Goal: Information Seeking & Learning: Understand process/instructions

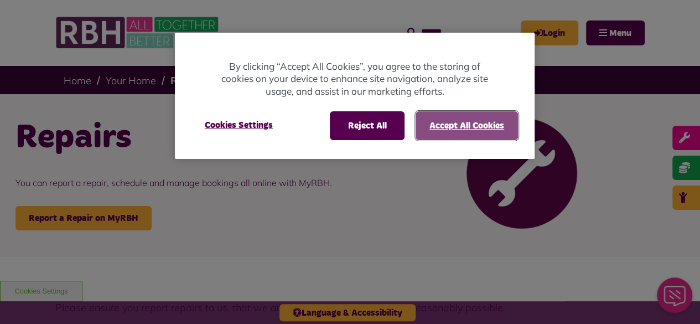
click at [470, 117] on button "Accept All Cookies" at bounding box center [467, 125] width 102 height 29
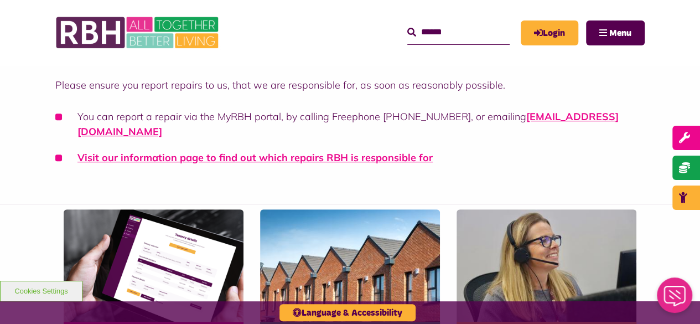
scroll to position [223, 0]
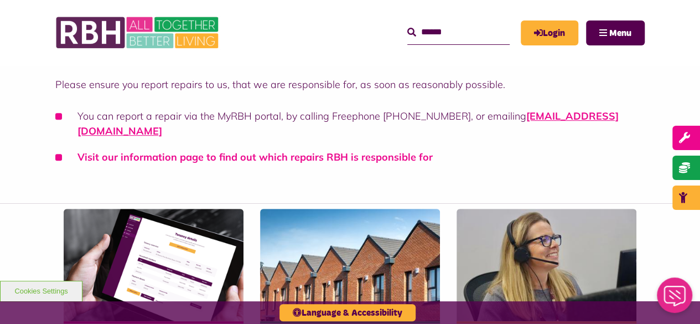
click at [375, 151] on link "Visit our information page to find out which repairs RBH is responsible for" at bounding box center [254, 157] width 355 height 13
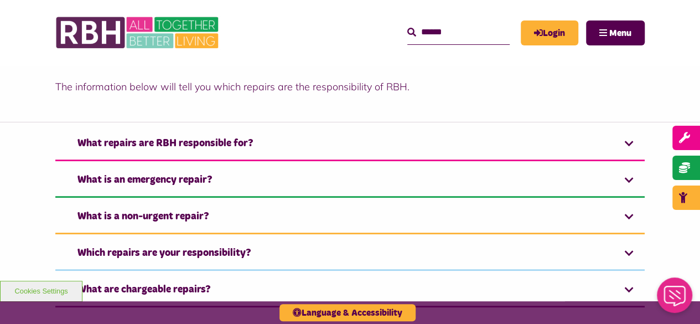
scroll to position [340, 0]
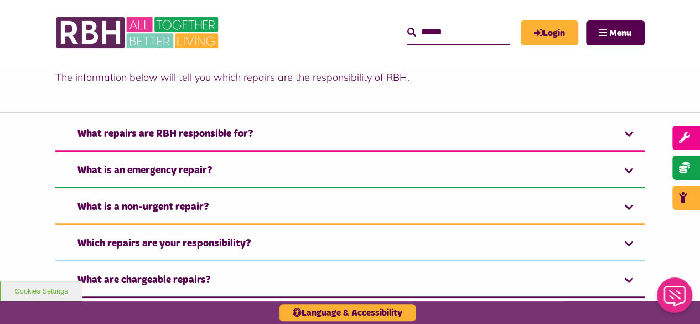
click at [375, 136] on link "What repairs are RBH responsible for?" at bounding box center [349, 135] width 589 height 34
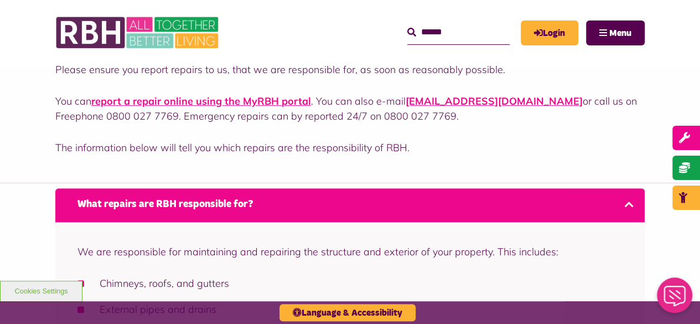
scroll to position [273, 0]
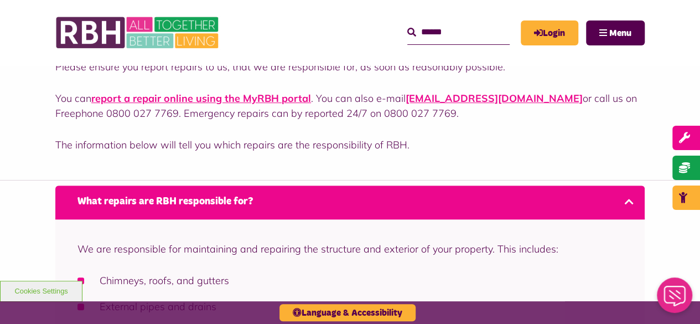
click at [438, 202] on link "What repairs are RBH responsible for?" at bounding box center [349, 202] width 589 height 34
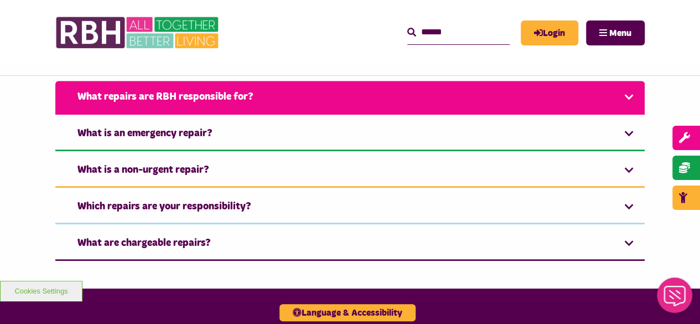
scroll to position [378, 0]
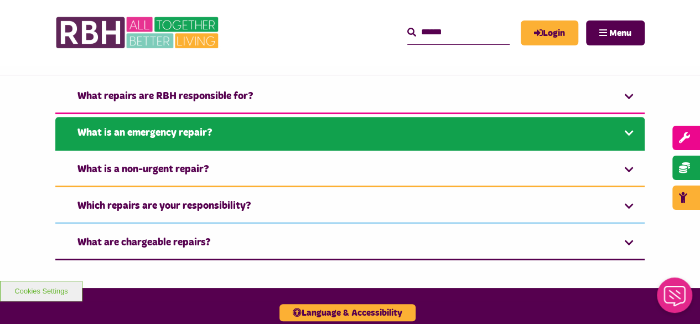
click at [400, 137] on link "What is an emergency repair?" at bounding box center [349, 134] width 589 height 34
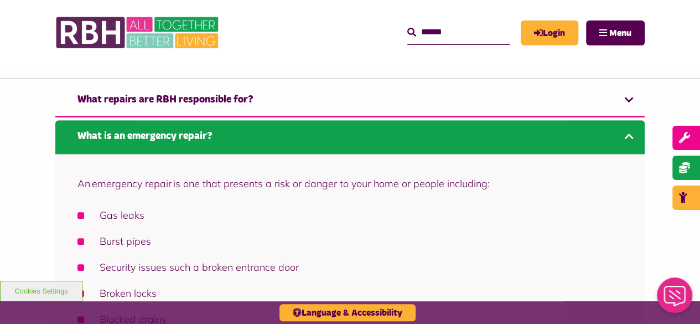
scroll to position [369, 0]
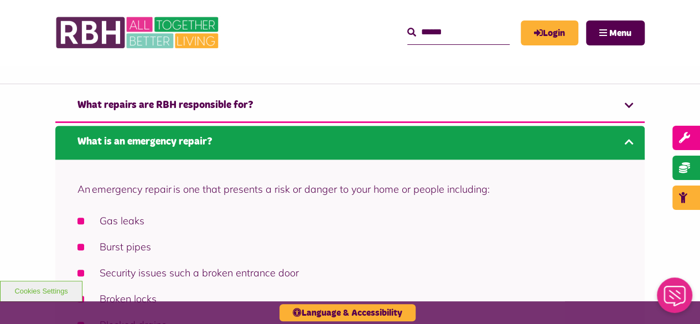
click at [375, 138] on link "What is an emergency repair?" at bounding box center [349, 143] width 589 height 34
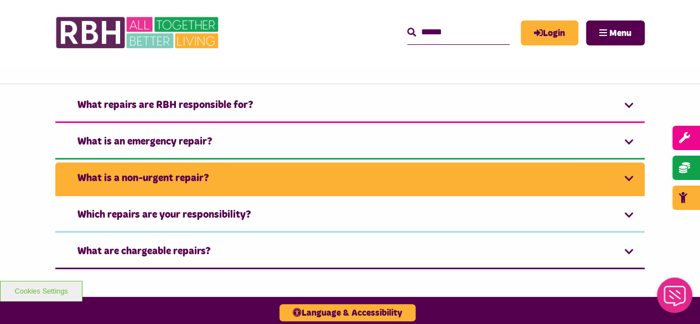
click at [331, 168] on link "What is a non-urgent repair?" at bounding box center [349, 179] width 589 height 34
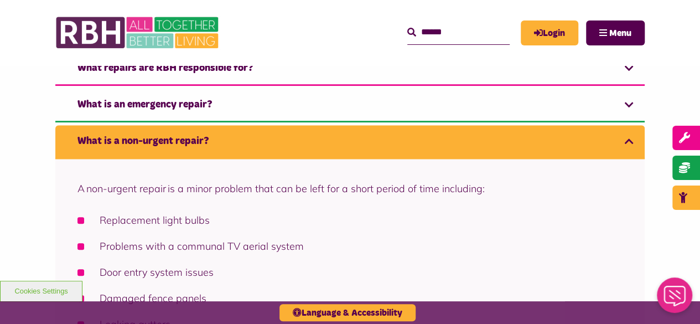
scroll to position [404, 0]
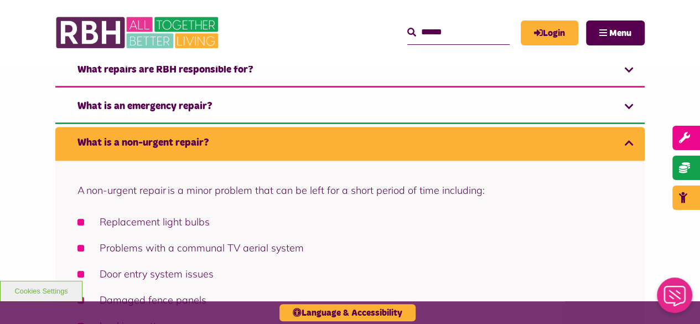
click at [359, 152] on link "What is a non-urgent repair?" at bounding box center [349, 144] width 589 height 34
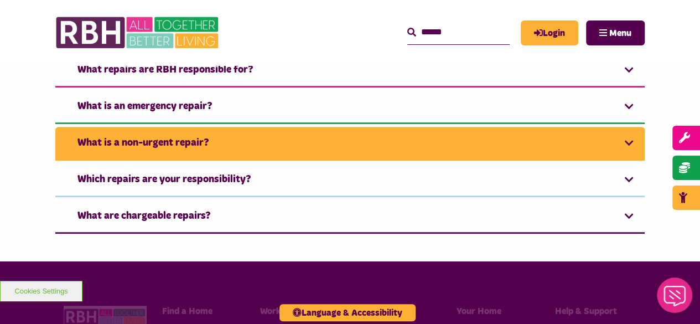
scroll to position [442, 0]
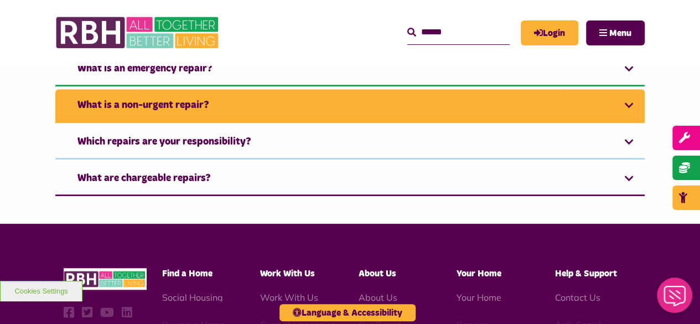
click at [359, 152] on link "Which repairs are your responsibility?" at bounding box center [349, 143] width 589 height 34
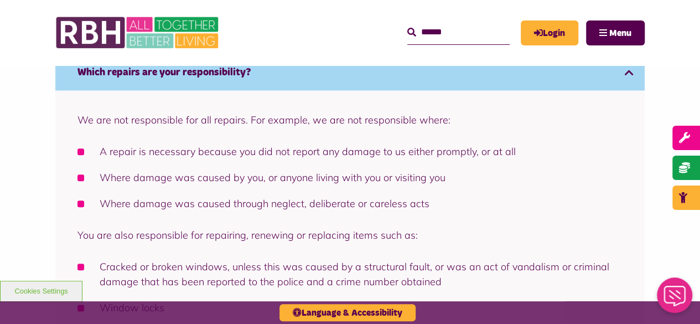
scroll to position [511, 0]
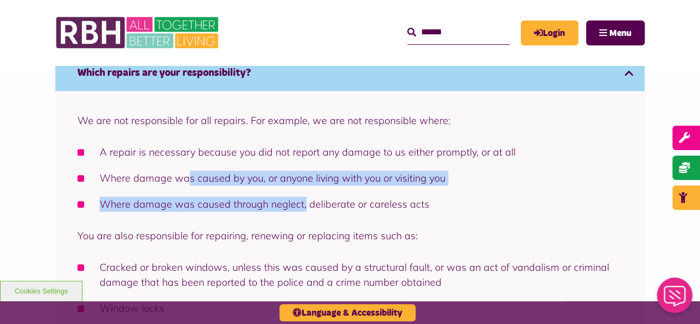
drag, startPoint x: 189, startPoint y: 177, endPoint x: 305, endPoint y: 208, distance: 119.7
click at [305, 208] on ul "A repair is necessary because you did not report any damage to us either prompt…" at bounding box center [349, 177] width 545 height 67
click at [305, 208] on li "Where damage was caused through neglect, deliberate or careless acts" at bounding box center [349, 203] width 545 height 15
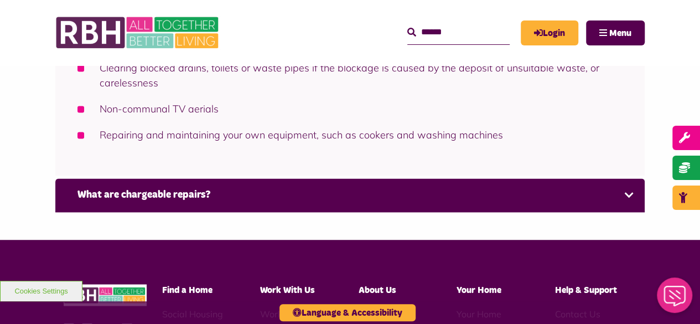
click at [305, 208] on link "What are chargeable repairs?" at bounding box center [349, 195] width 589 height 34
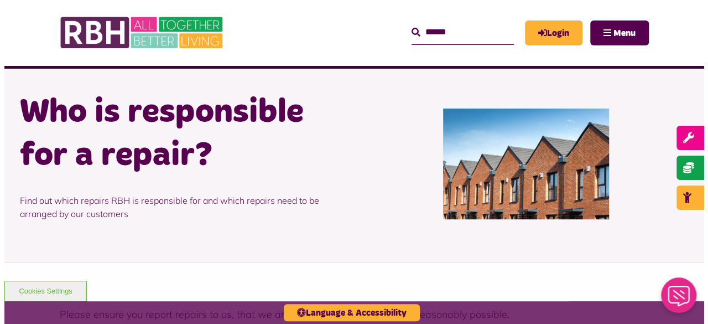
scroll to position [0, 0]
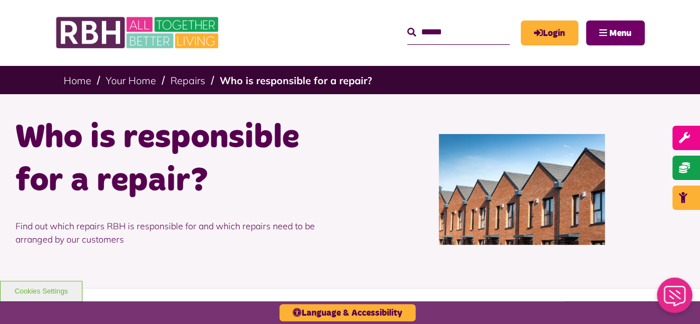
click at [618, 30] on span "Menu" at bounding box center [620, 33] width 22 height 9
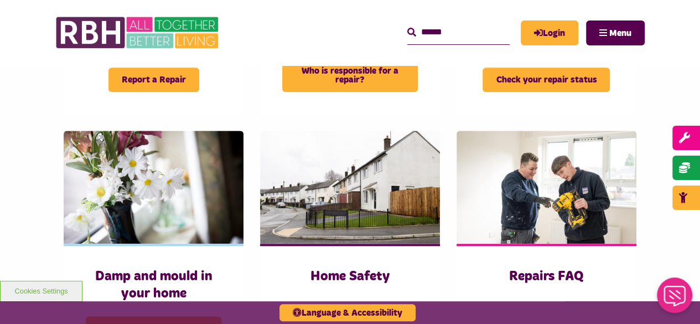
scroll to position [639, 0]
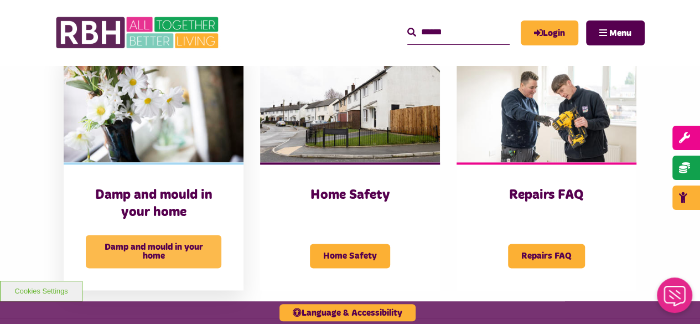
click at [174, 235] on span "Damp and mould in your home" at bounding box center [154, 251] width 136 height 33
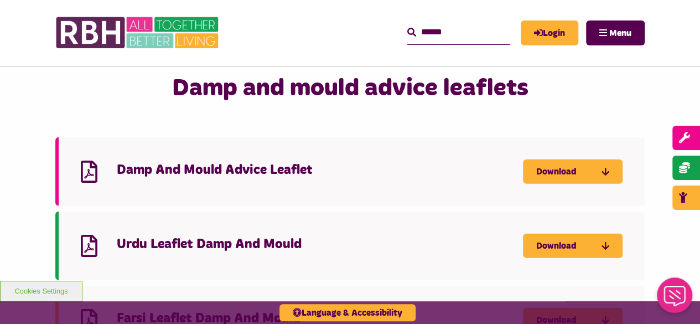
scroll to position [1347, 0]
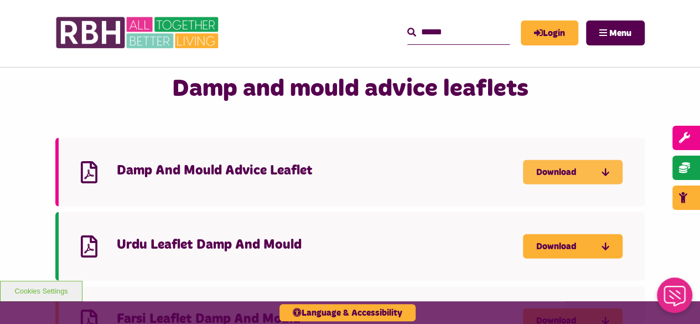
click at [553, 178] on link "Download" at bounding box center [573, 172] width 100 height 24
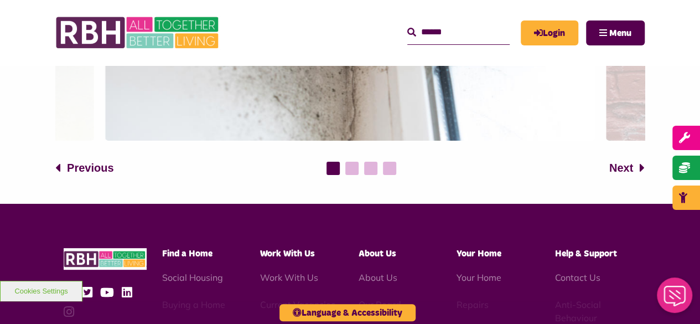
scroll to position [2156, 0]
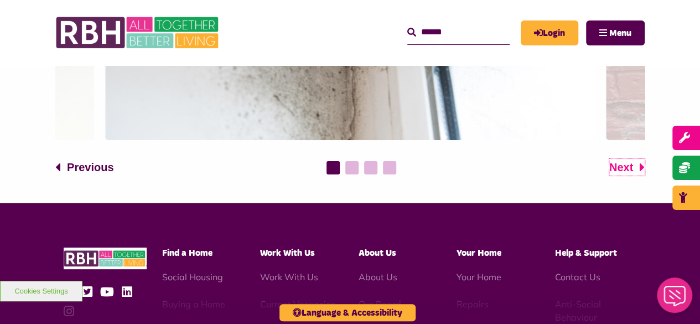
click at [624, 163] on span "Next" at bounding box center [621, 167] width 24 height 17
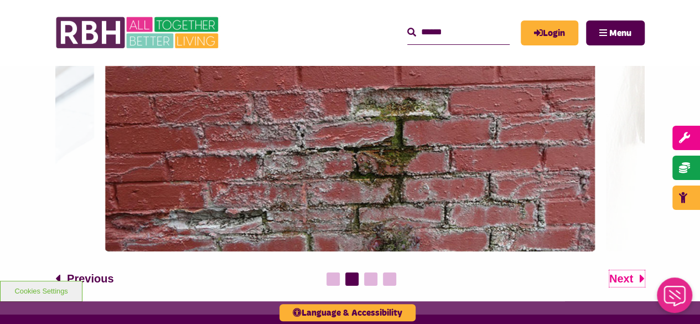
scroll to position [2042, 0]
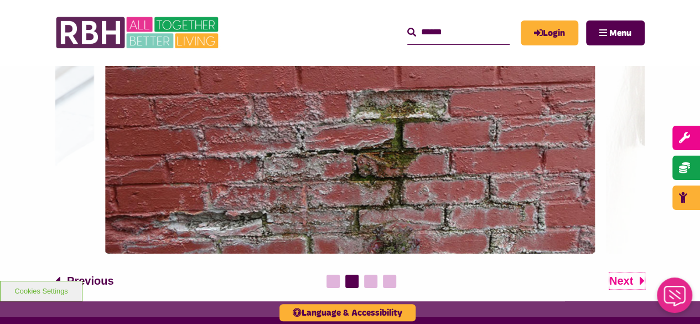
click at [630, 281] on span "Next" at bounding box center [621, 280] width 24 height 17
